Goal: Information Seeking & Learning: Learn about a topic

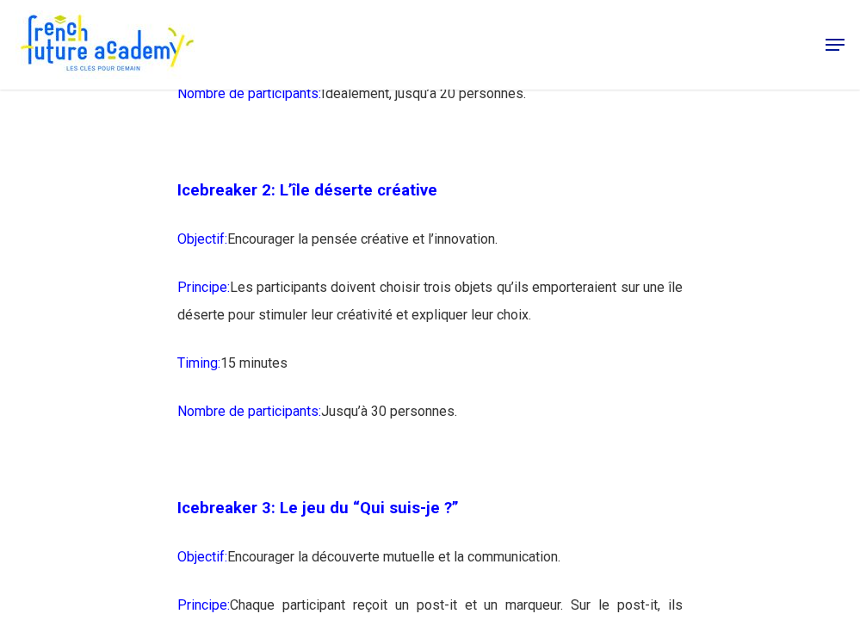
scroll to position [1651, 0]
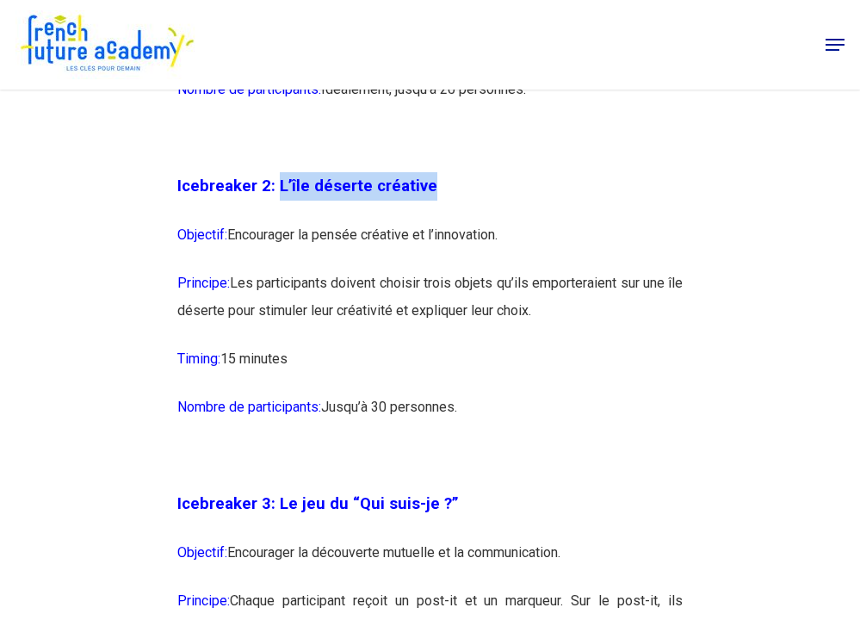
drag, startPoint x: 276, startPoint y: 211, endPoint x: 449, endPoint y: 205, distance: 173.2
click at [449, 205] on p "Icebreaker 2: L’île déserte créative" at bounding box center [430, 196] width 506 height 49
copy span "L’île déserte créative"
click at [263, 313] on p "Principe: Les participants doivent choisir trois objets qu’ils emporteraient su…" at bounding box center [430, 308] width 506 height 76
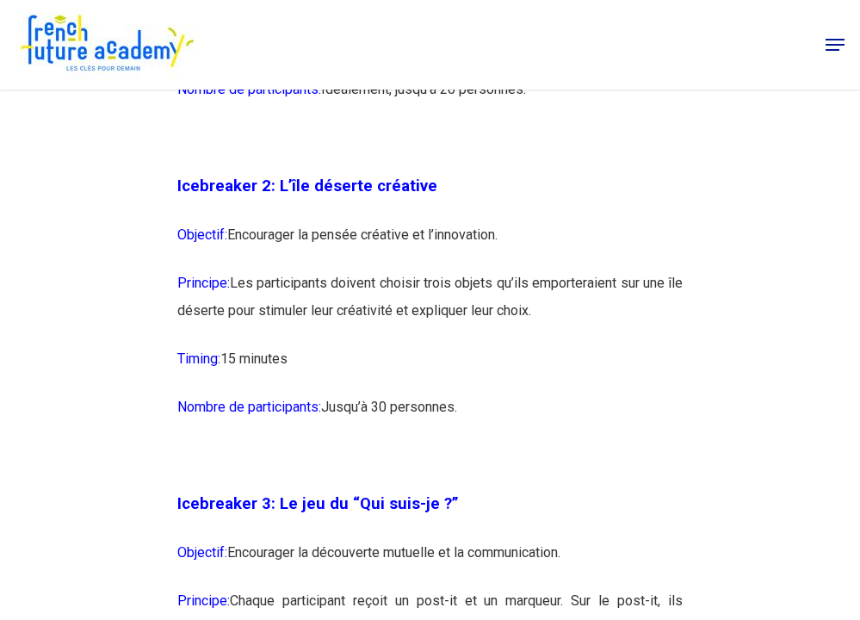
drag, startPoint x: 234, startPoint y: 308, endPoint x: 577, endPoint y: 339, distance: 344.1
click at [577, 340] on p "Principe: Les participants doivent choisir trois objets qu’ils emporteraient su…" at bounding box center [430, 308] width 506 height 76
copy p "Les participants doivent choisir trois objets qu’ils emporteraient sur une île …"
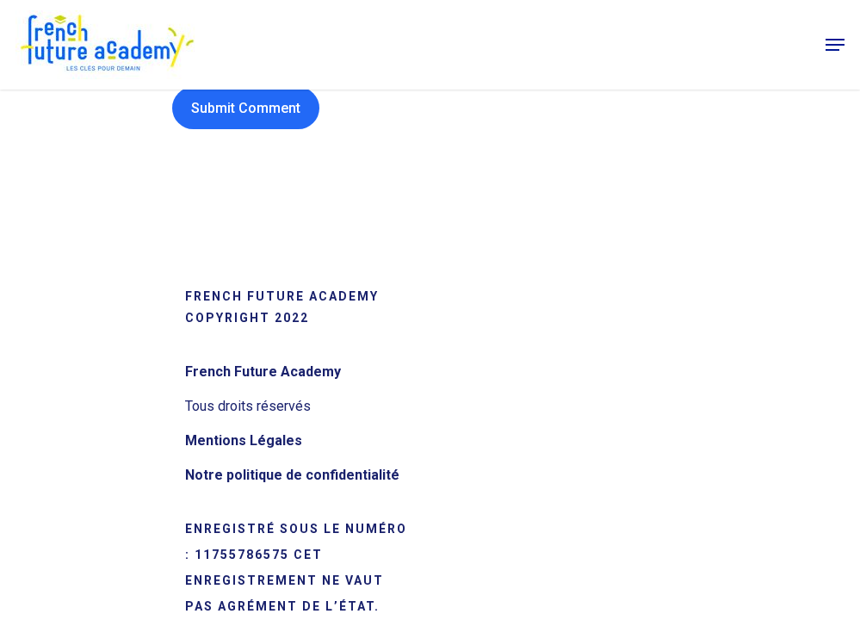
scroll to position [22320, 0]
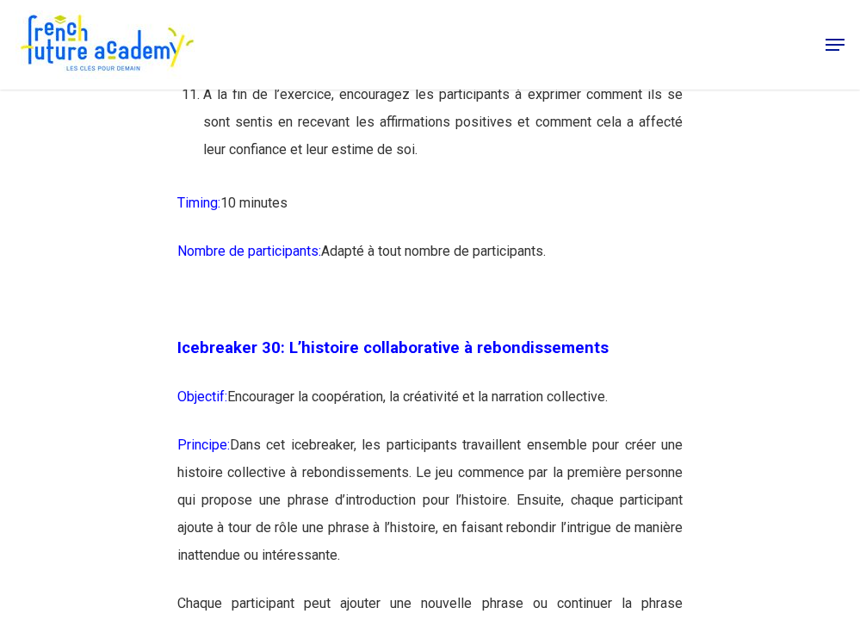
scroll to position [20378, 0]
